Goal: Information Seeking & Learning: Check status

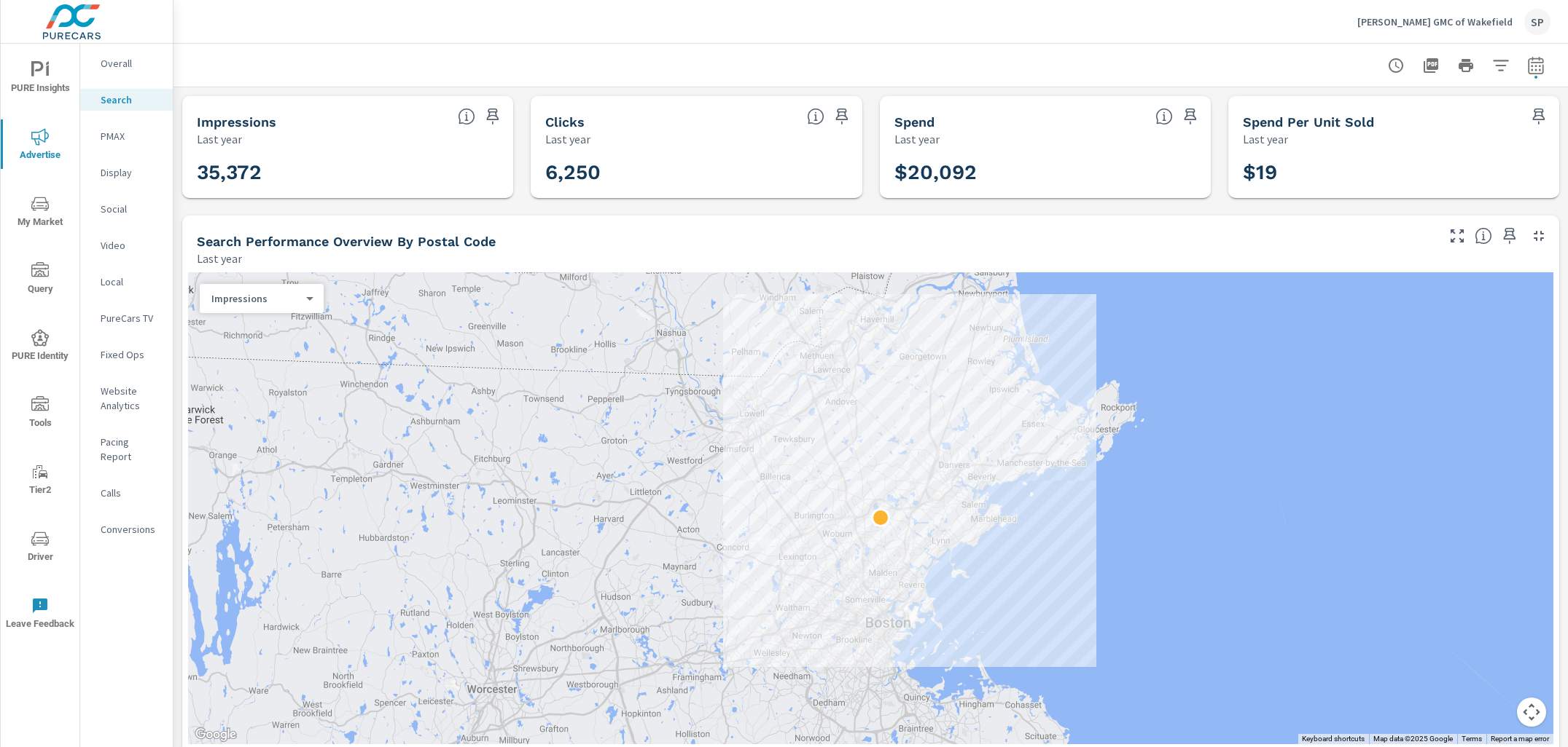
scroll to position [7, 0]
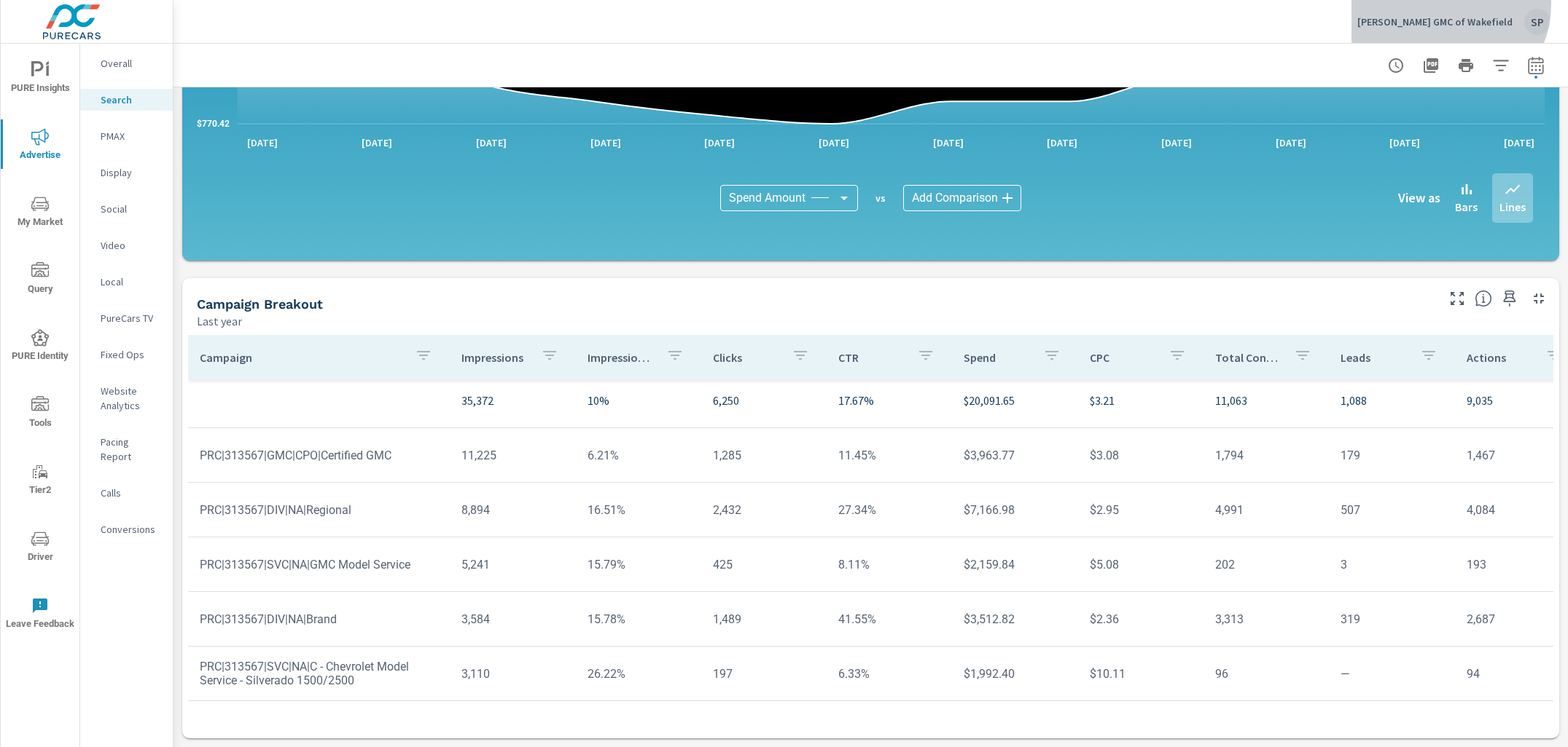
click at [1456, 4] on button "[PERSON_NAME] GMC of Wakefield SP" at bounding box center [1454, 21] width 205 height 43
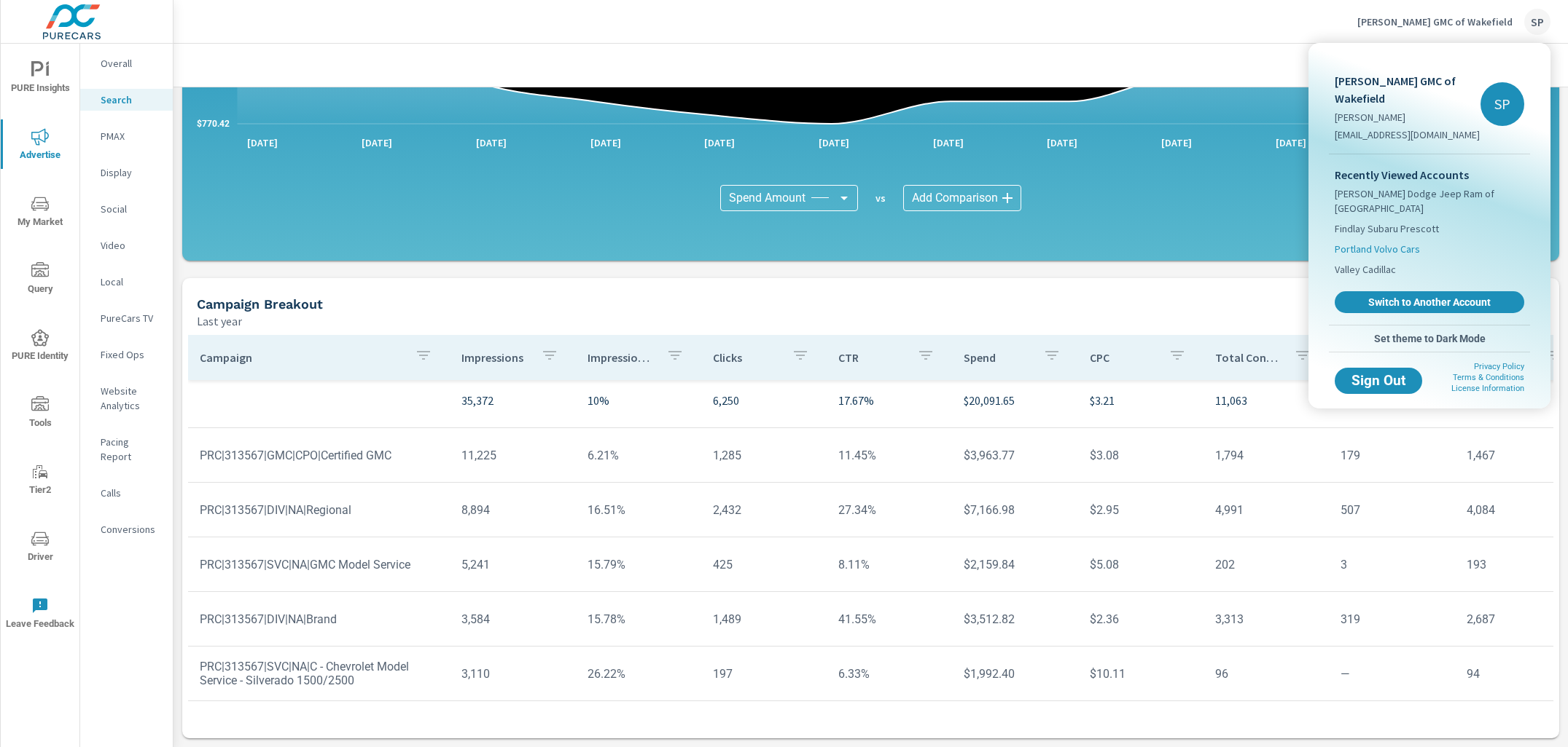
click at [1369, 246] on span "Portland Volvo Cars" at bounding box center [1377, 249] width 85 height 15
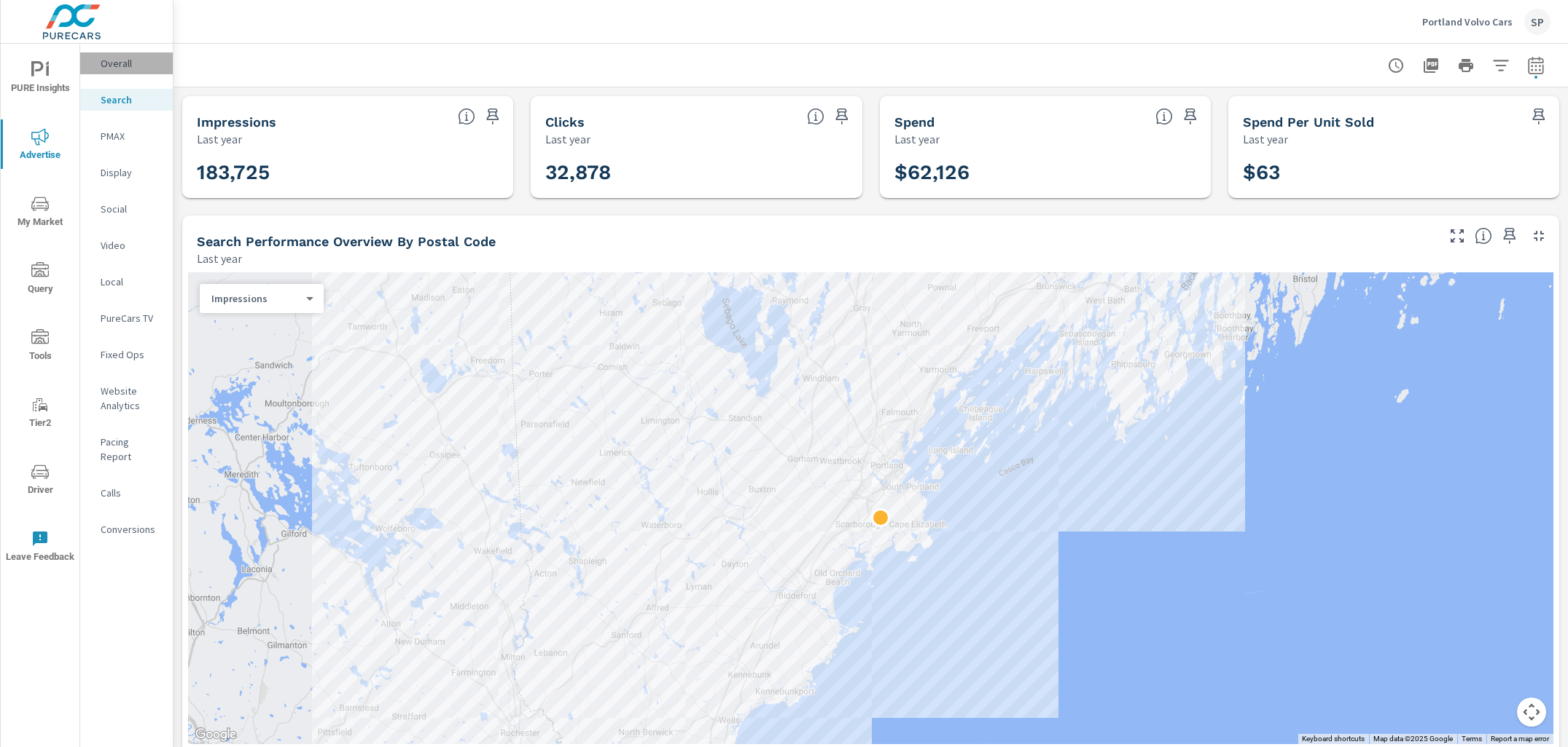
click at [117, 61] on p "Overall" at bounding box center [131, 63] width 60 height 15
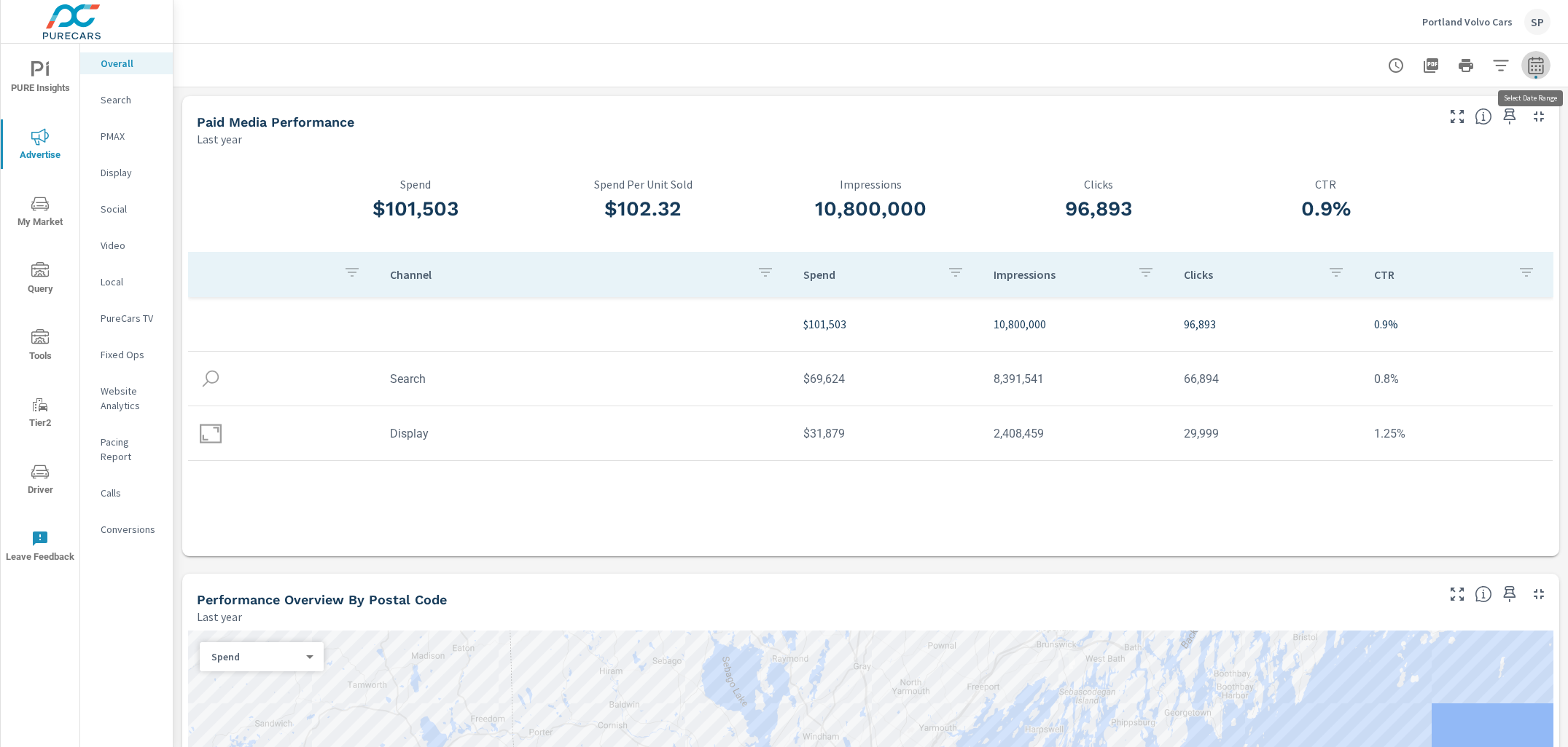
click at [1542, 59] on icon "button" at bounding box center [1536, 65] width 18 height 18
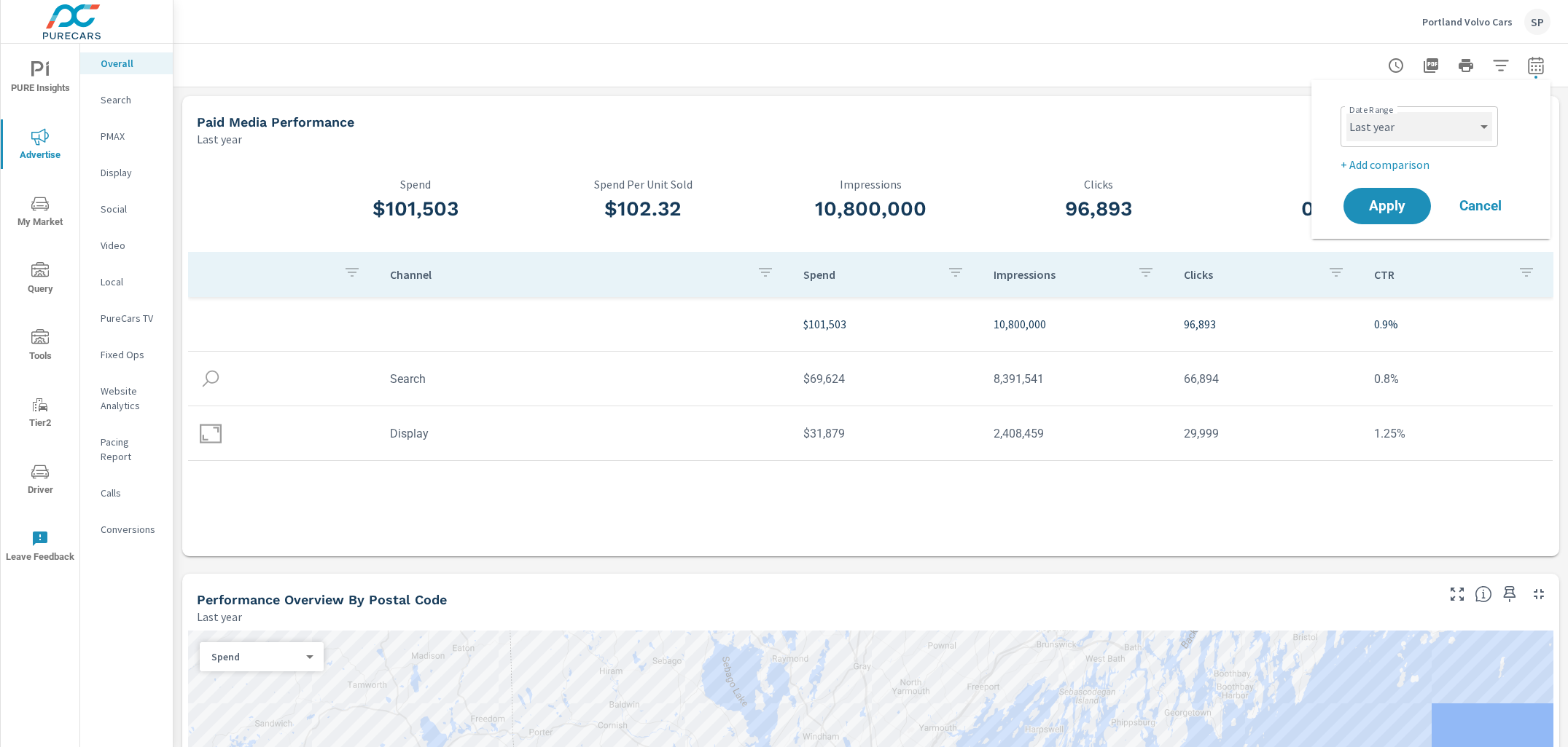
click at [1433, 131] on select "Custom [DATE] Last week Last 7 days Last 14 days Last 30 days Last 45 days Last…" at bounding box center [1418, 127] width 145 height 29
select select "Last 30 days"
click at [1420, 158] on p "+ Add comparison" at bounding box center [1432, 165] width 186 height 18
select select "Previous period"
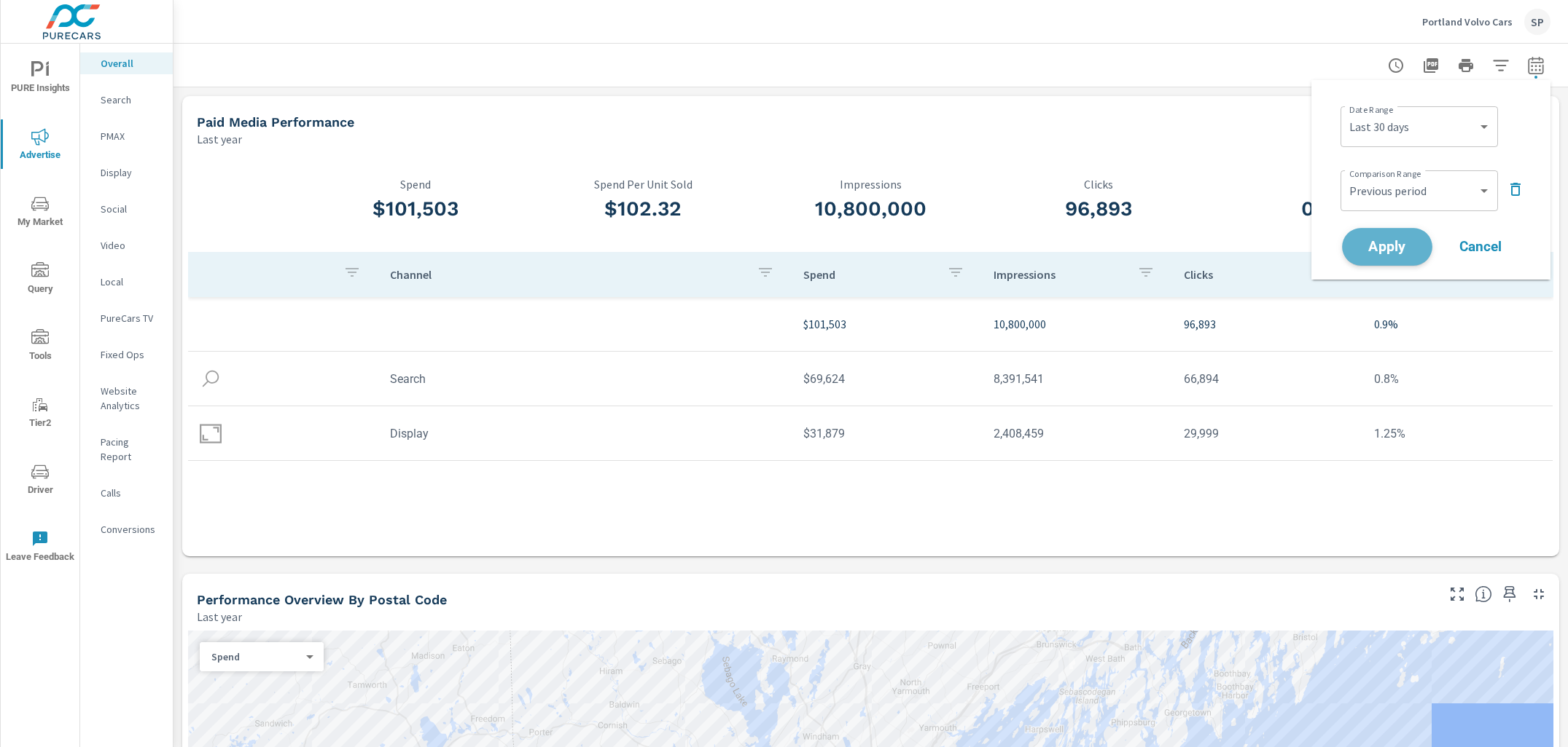
click at [1387, 240] on span "Apply" at bounding box center [1387, 247] width 60 height 14
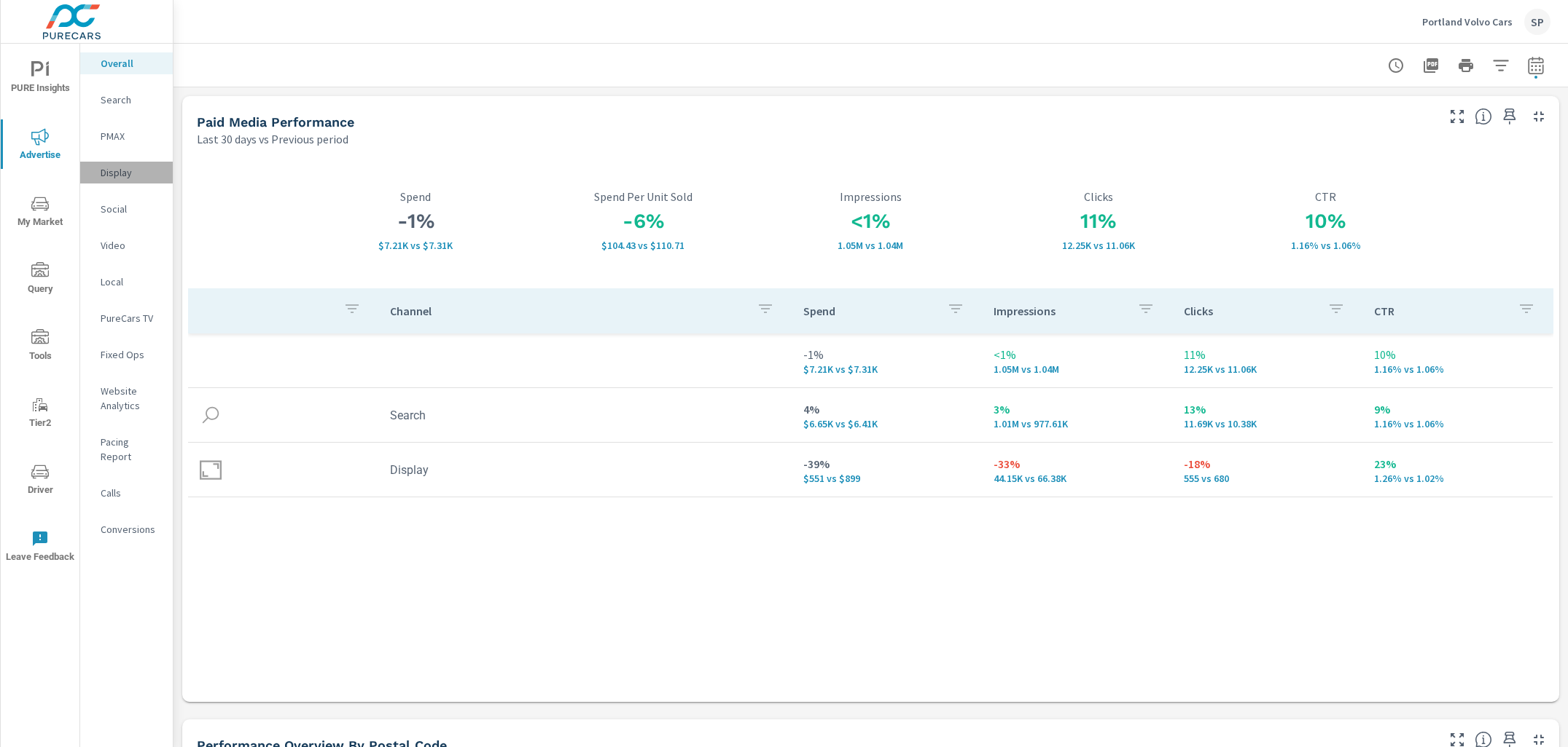
click at [118, 171] on p "Display" at bounding box center [131, 173] width 60 height 15
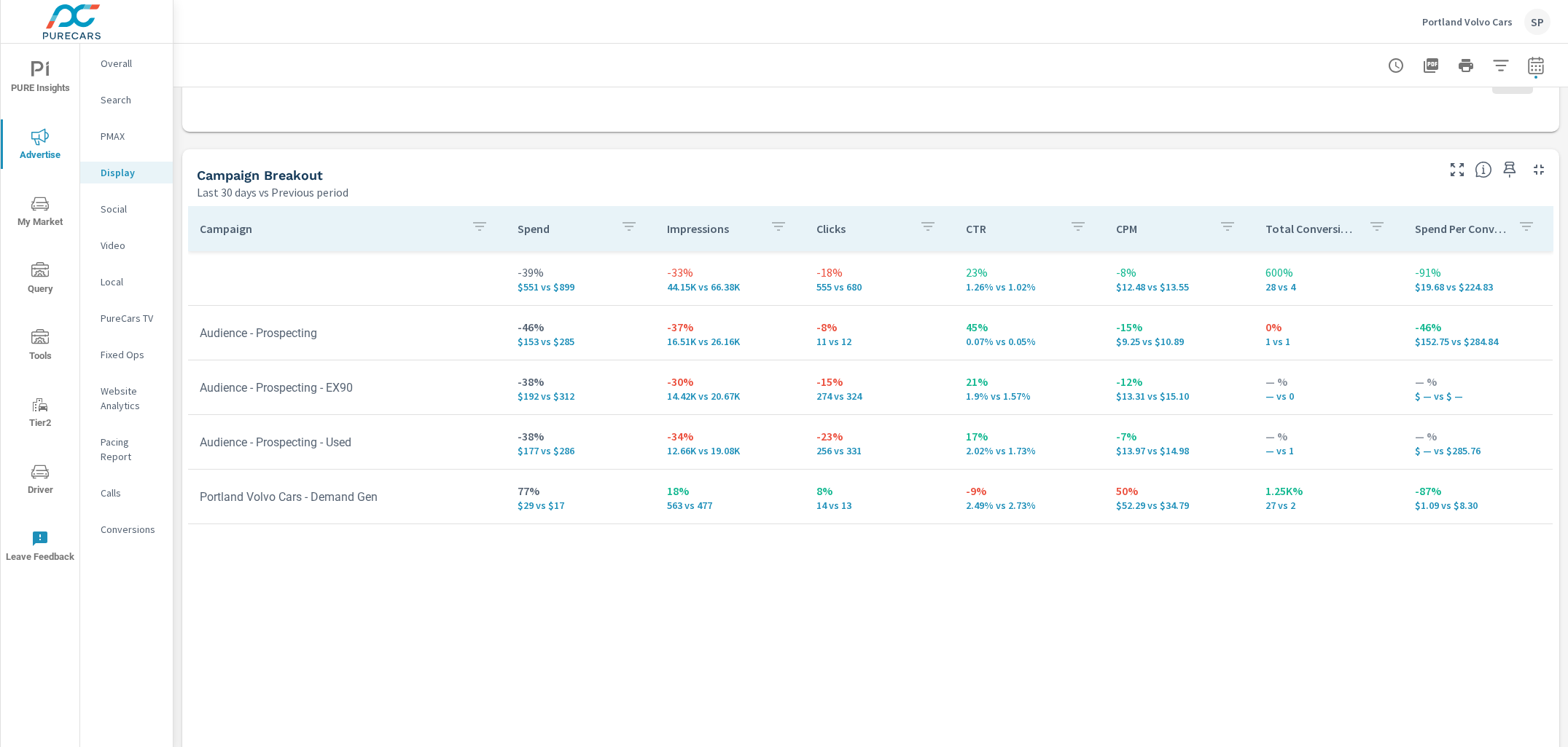
scroll to position [587, 0]
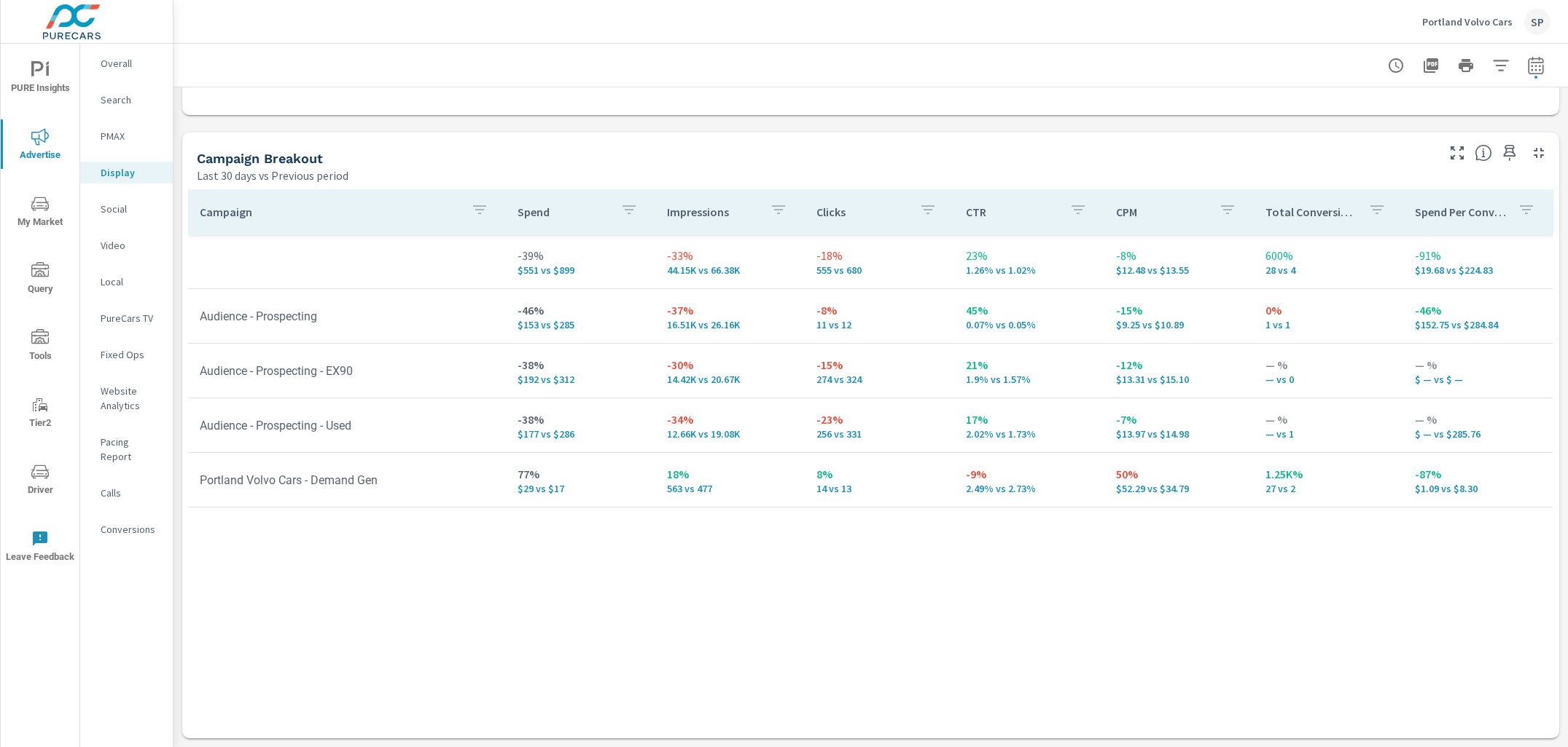
click at [122, 523] on p "Conversions" at bounding box center [131, 530] width 60 height 15
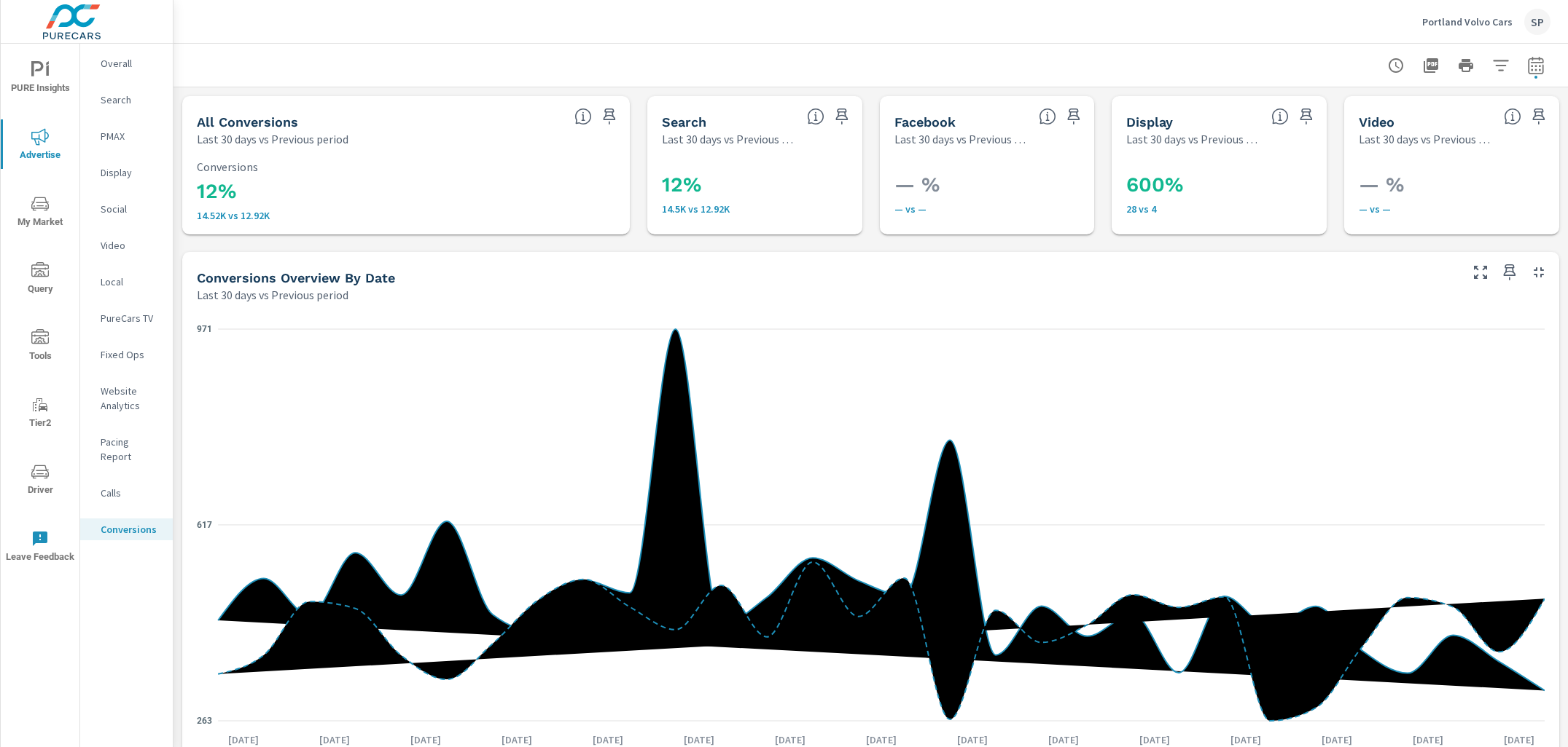
click at [113, 59] on p "Overall" at bounding box center [131, 63] width 60 height 15
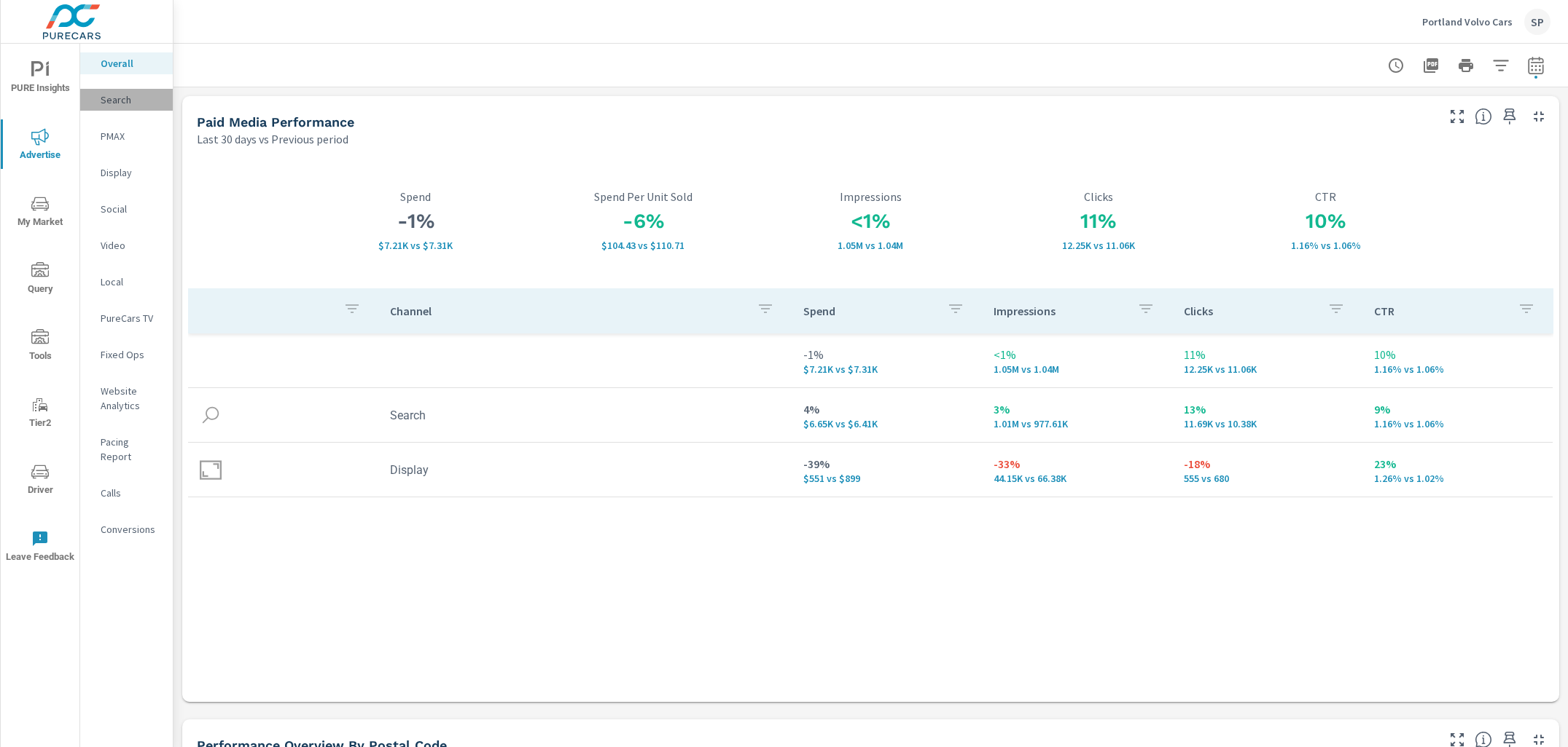
click at [118, 100] on p "Search" at bounding box center [131, 99] width 60 height 15
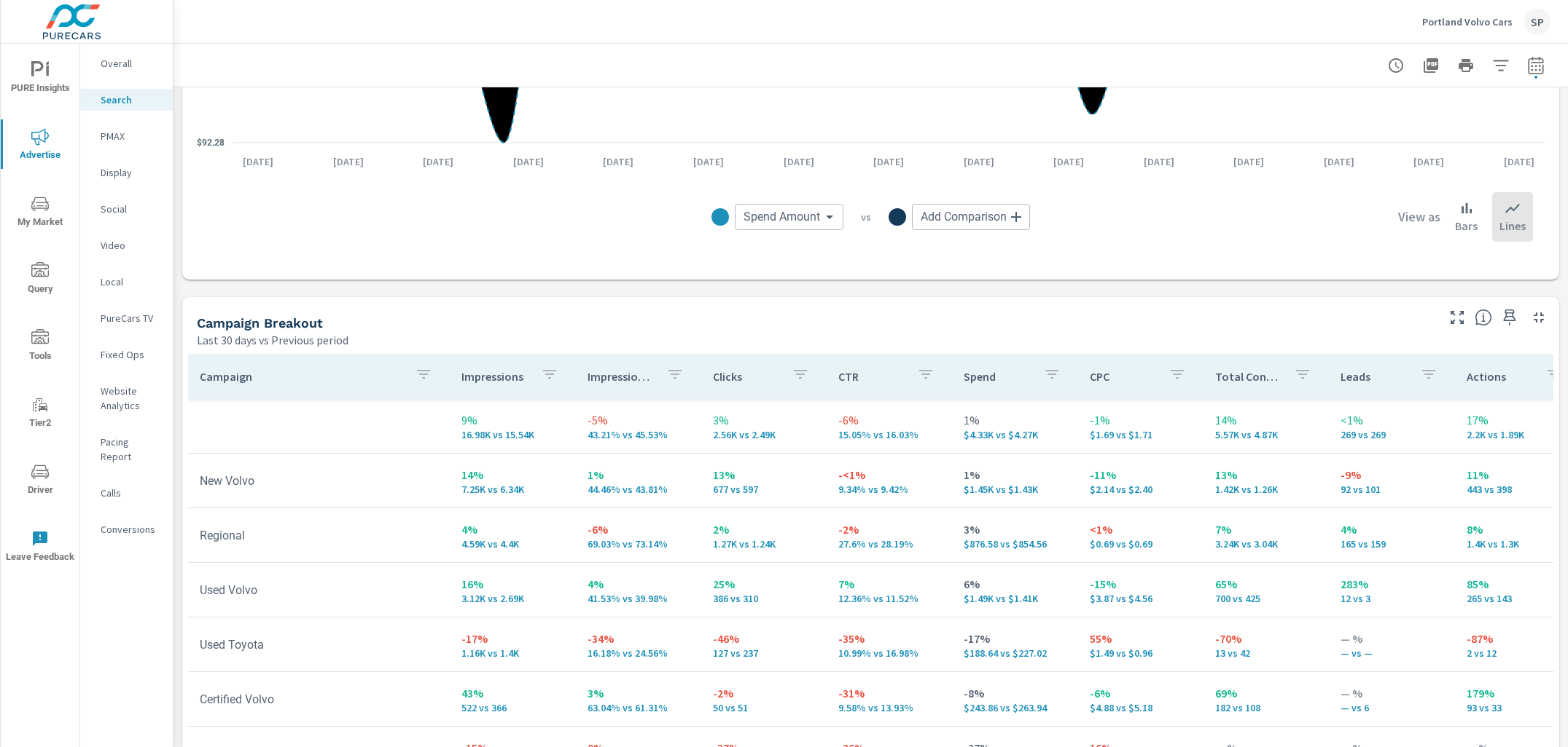
scroll to position [1204, 0]
click at [118, 133] on p "PMAX" at bounding box center [131, 136] width 60 height 15
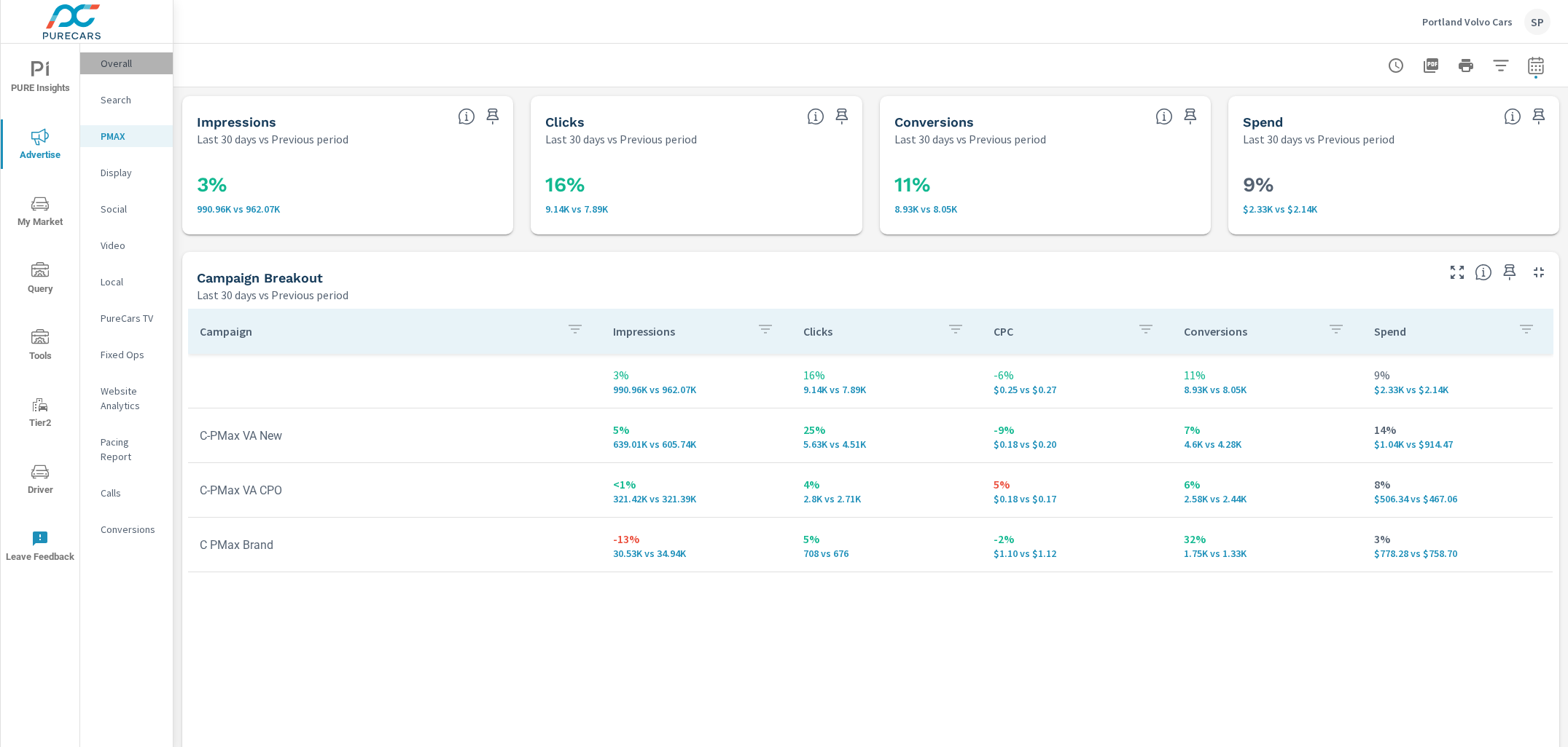
click at [119, 67] on p "Overall" at bounding box center [131, 63] width 60 height 15
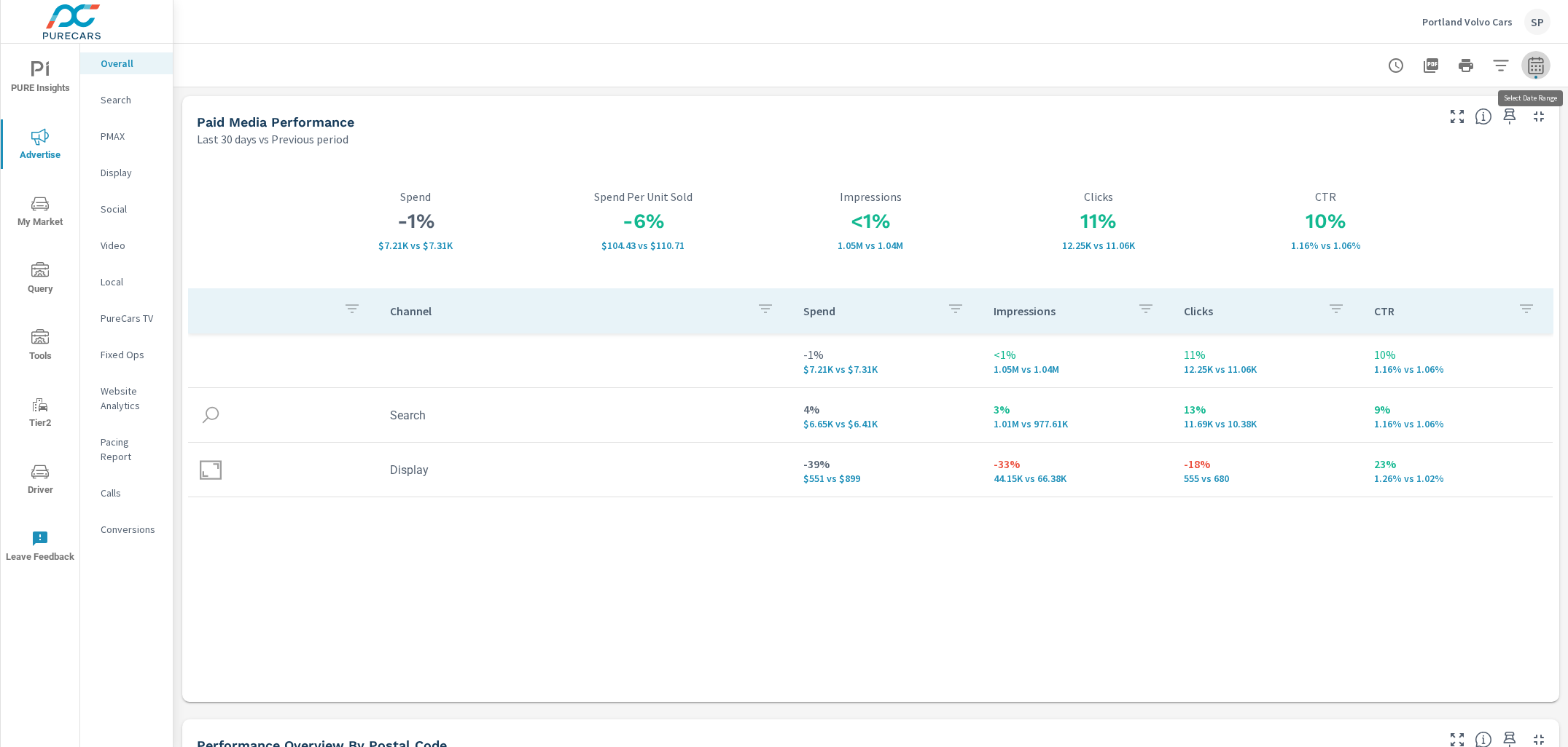
click at [1536, 59] on icon "button" at bounding box center [1535, 65] width 16 height 18
select select "Last 30 days"
select select "Previous period"
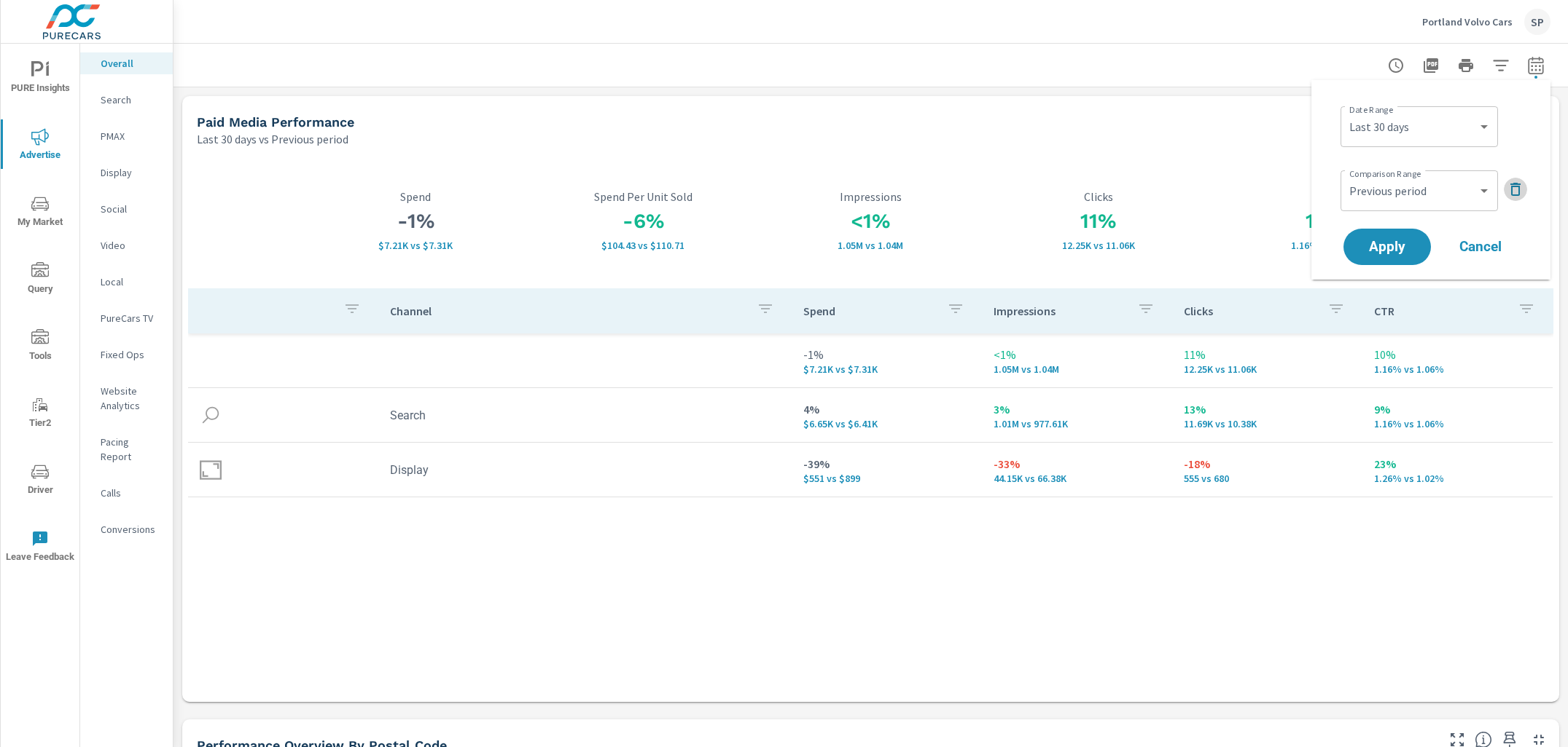
click at [1518, 193] on icon "button" at bounding box center [1515, 188] width 10 height 13
click at [1397, 203] on span "Apply" at bounding box center [1387, 207] width 60 height 14
